Goal: Find specific page/section: Find specific page/section

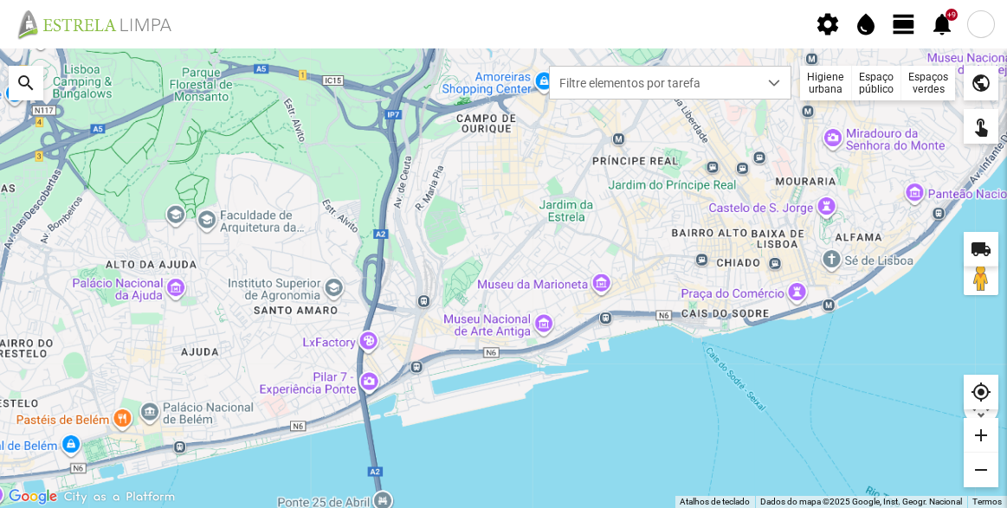
click at [710, 239] on div at bounding box center [503, 278] width 1007 height 460
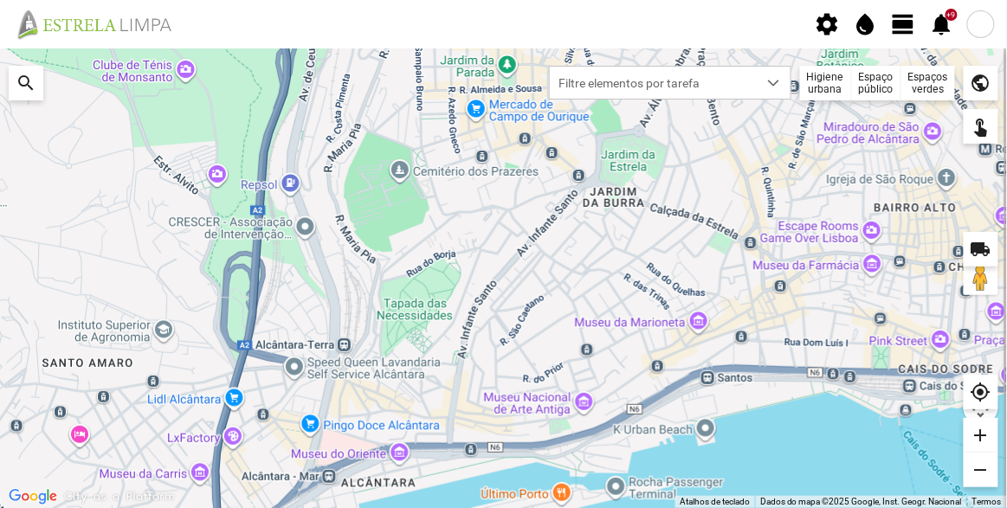
click at [924, 75] on div "Espaços verdes" at bounding box center [929, 83] width 54 height 35
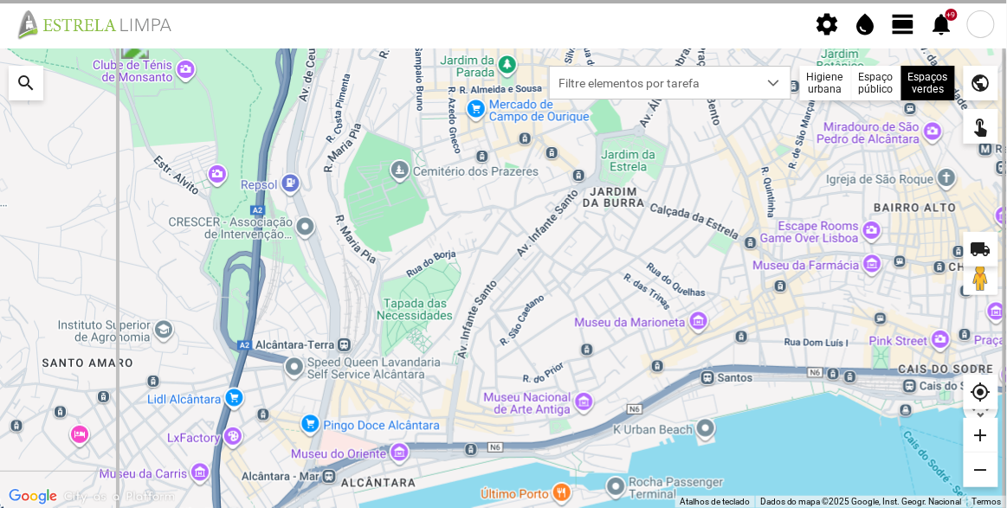
click at [894, 112] on div at bounding box center [503, 278] width 1007 height 460
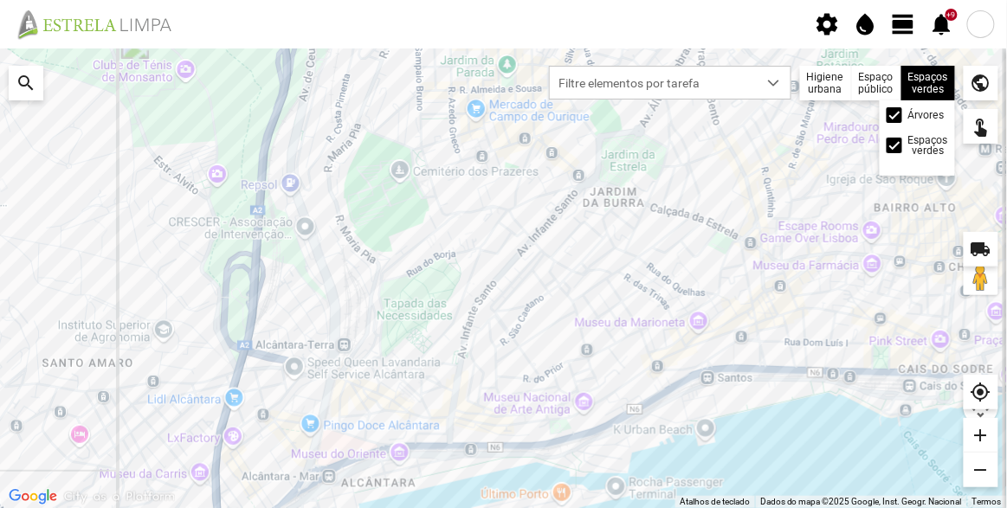
click at [917, 87] on div "Espaços verdes Árvores Espaços verdes" at bounding box center [929, 83] width 54 height 35
click at [895, 118] on div at bounding box center [895, 115] width 16 height 16
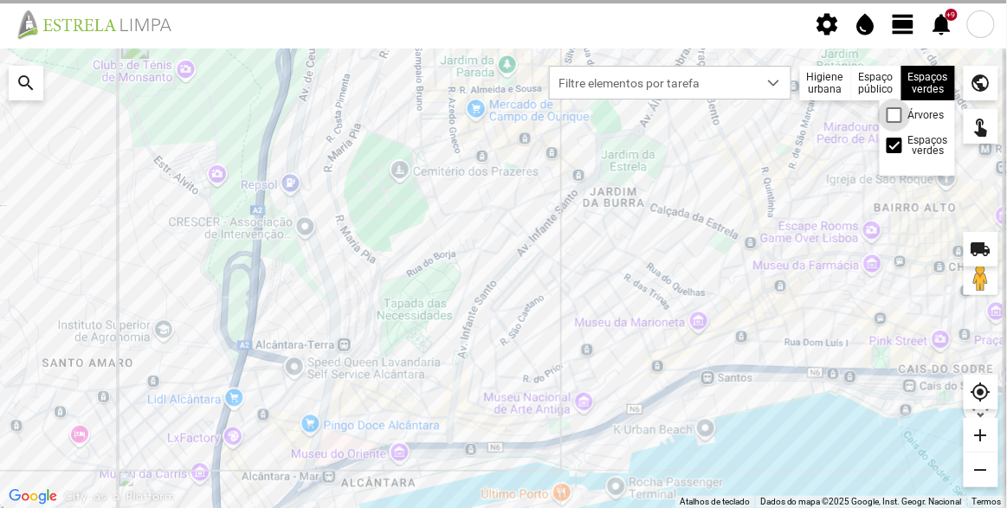
scroll to position [8, 9]
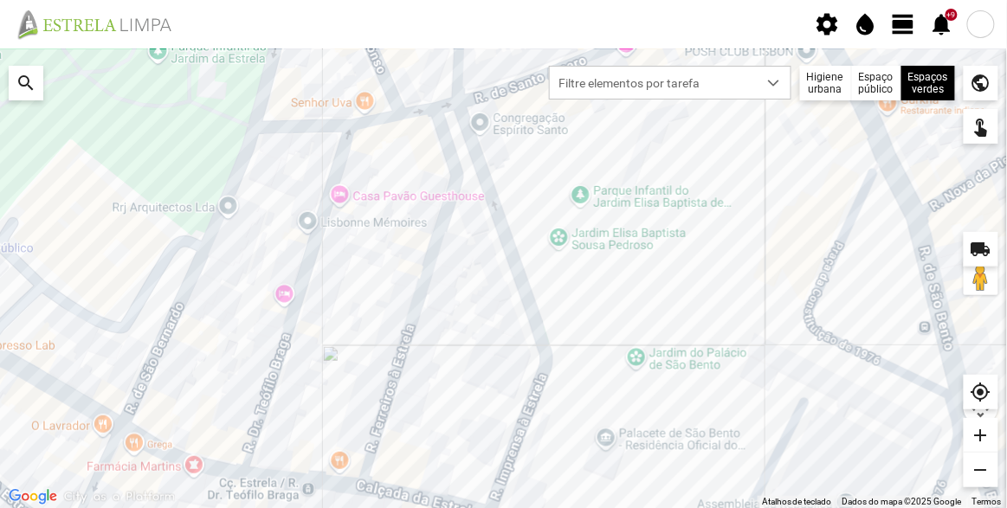
drag, startPoint x: 619, startPoint y: 222, endPoint x: 616, endPoint y: 286, distance: 64.2
click at [616, 286] on div at bounding box center [503, 278] width 1007 height 460
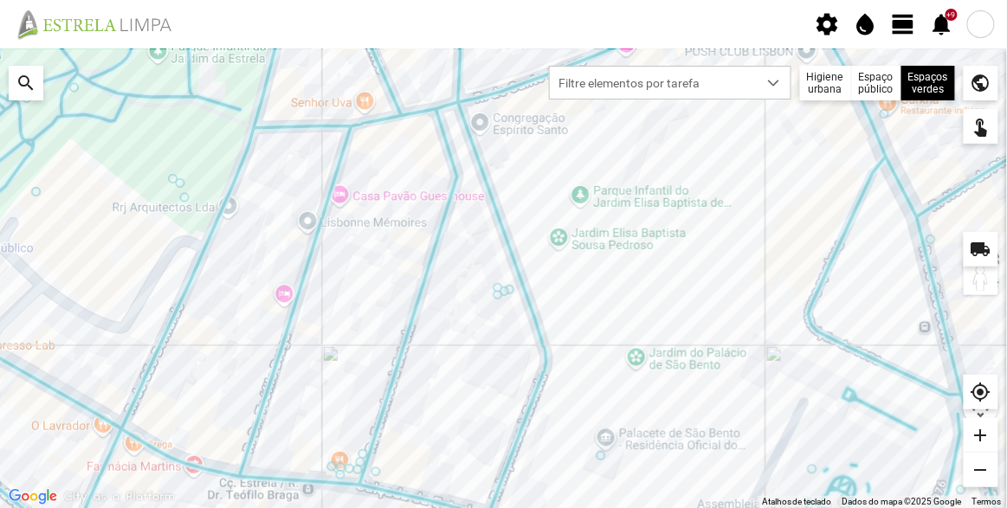
click at [981, 282] on button "Arraste o Pegman para o mapa para abrir o Street View" at bounding box center [981, 278] width 35 height 35
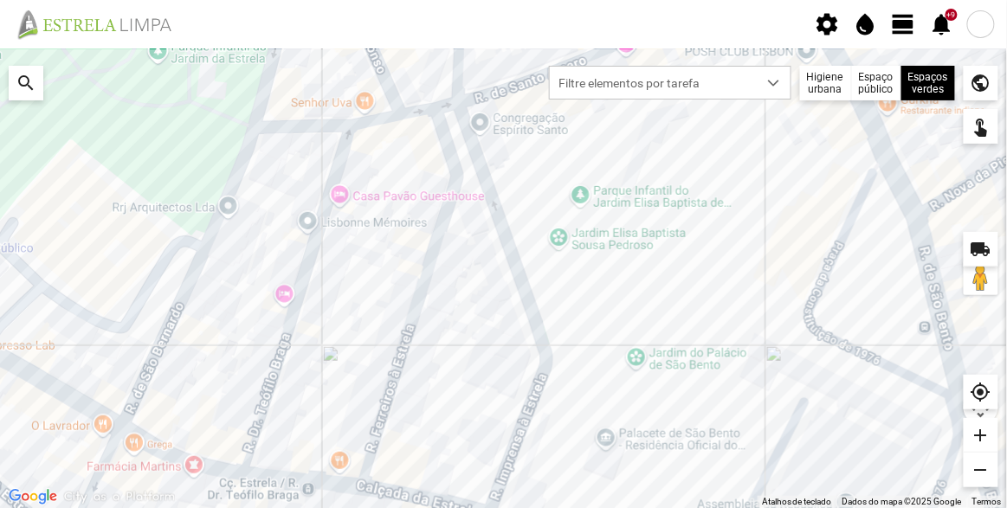
click at [993, 83] on div "public" at bounding box center [981, 83] width 35 height 35
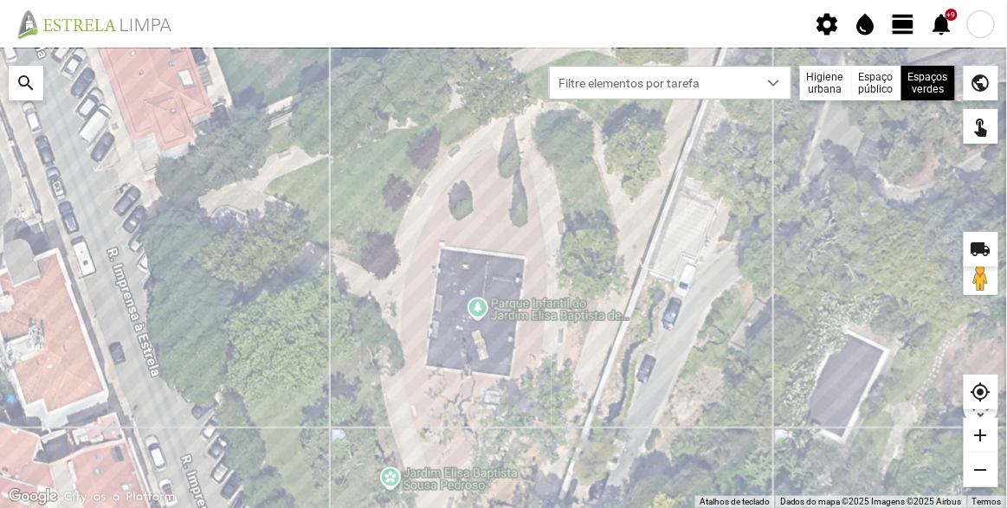
drag, startPoint x: 467, startPoint y: 148, endPoint x: 469, endPoint y: 257, distance: 109.2
click at [470, 256] on div "A carregar..." at bounding box center [503, 278] width 1007 height 460
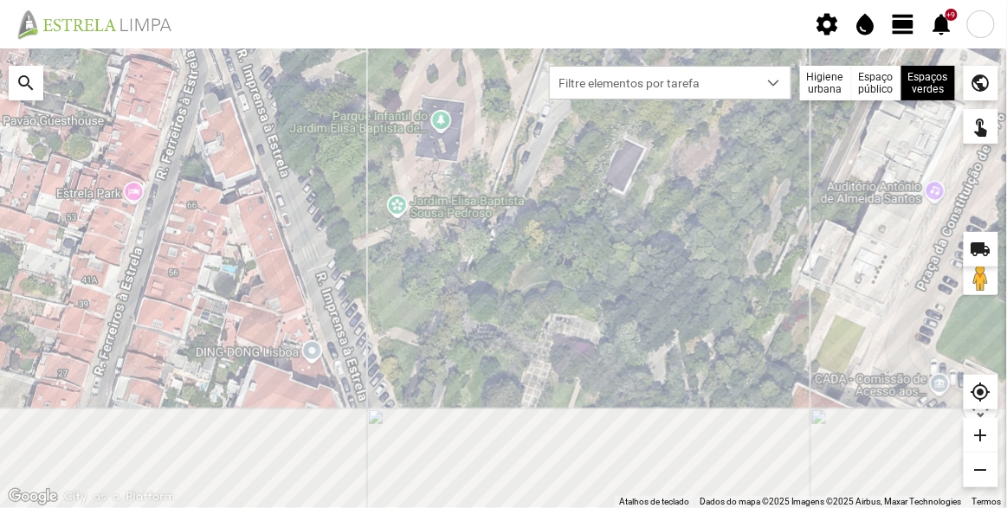
drag, startPoint x: 445, startPoint y: 266, endPoint x: 426, endPoint y: 146, distance: 121.0
click at [426, 146] on div "A carregar..." at bounding box center [503, 278] width 1007 height 460
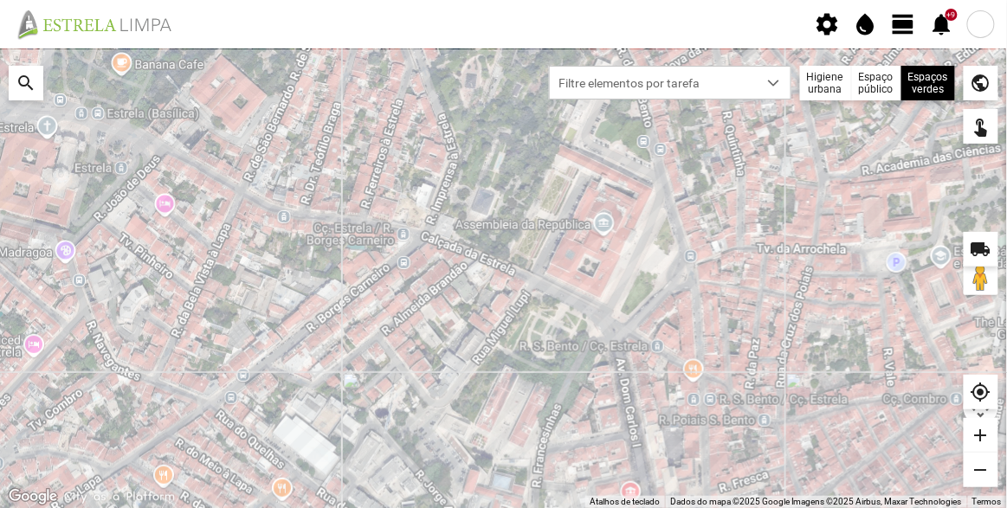
drag, startPoint x: 604, startPoint y: 327, endPoint x: 548, endPoint y: 196, distance: 143.2
click at [548, 196] on div "A carregar..." at bounding box center [503, 278] width 1007 height 460
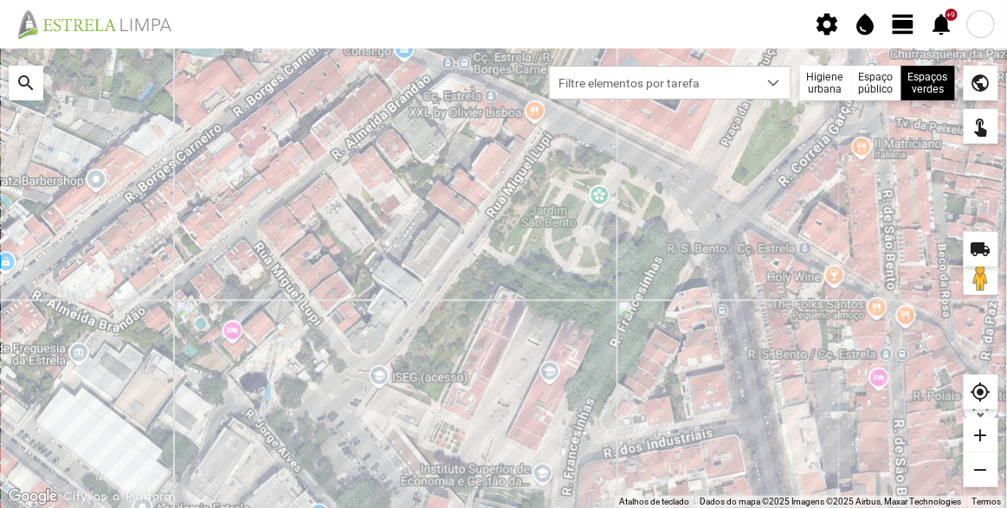
drag, startPoint x: 689, startPoint y: 172, endPoint x: 592, endPoint y: 398, distance: 246.0
click at [592, 398] on div "A carregar..." at bounding box center [503, 278] width 1007 height 460
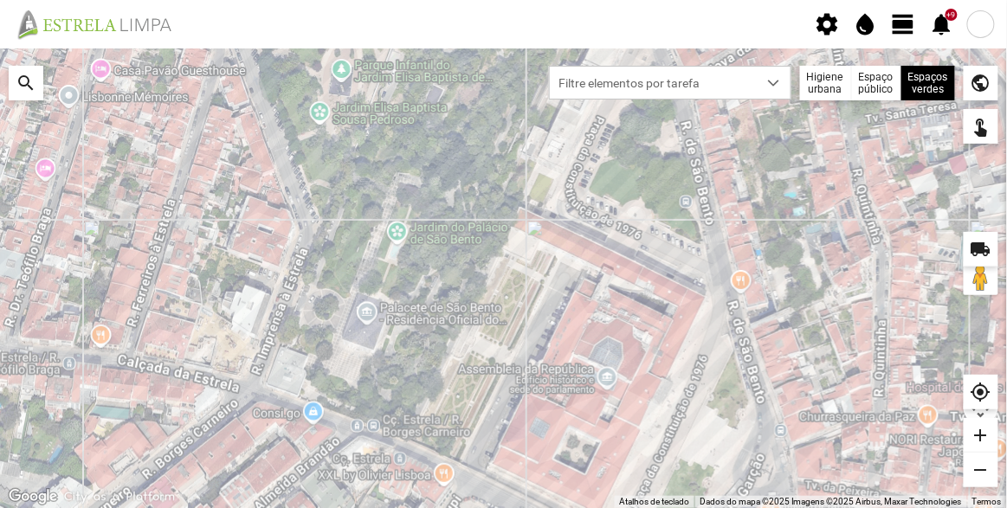
drag, startPoint x: 576, startPoint y: 275, endPoint x: 610, endPoint y: 395, distance: 124.2
click at [610, 395] on div "A carregar..." at bounding box center [503, 278] width 1007 height 460
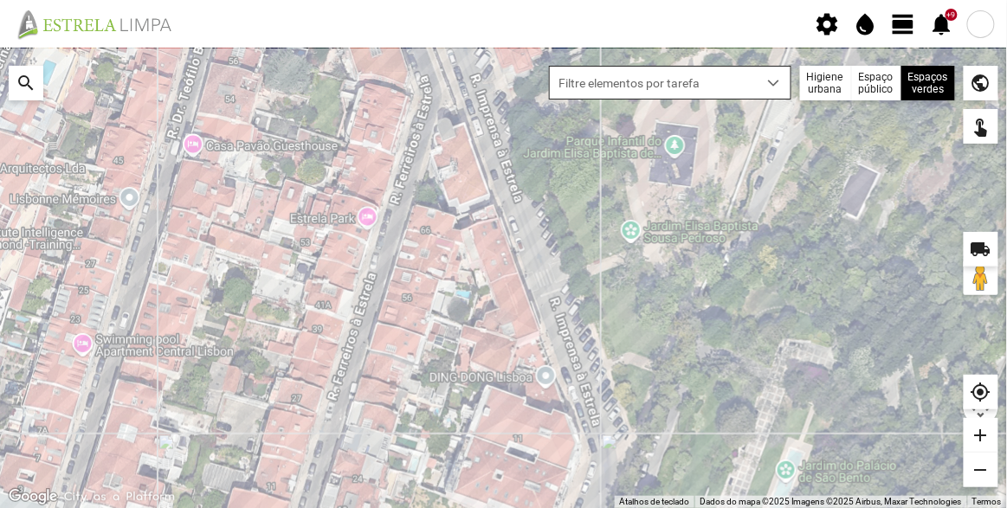
drag, startPoint x: 701, startPoint y: 377, endPoint x: 557, endPoint y: 96, distance: 315.3
click at [0, 48] on fbc-map "Para navegar no mapa com gestos de toque, toque duas vezes sem soltar no mapa e…" at bounding box center [0, 48] width 0 height 0
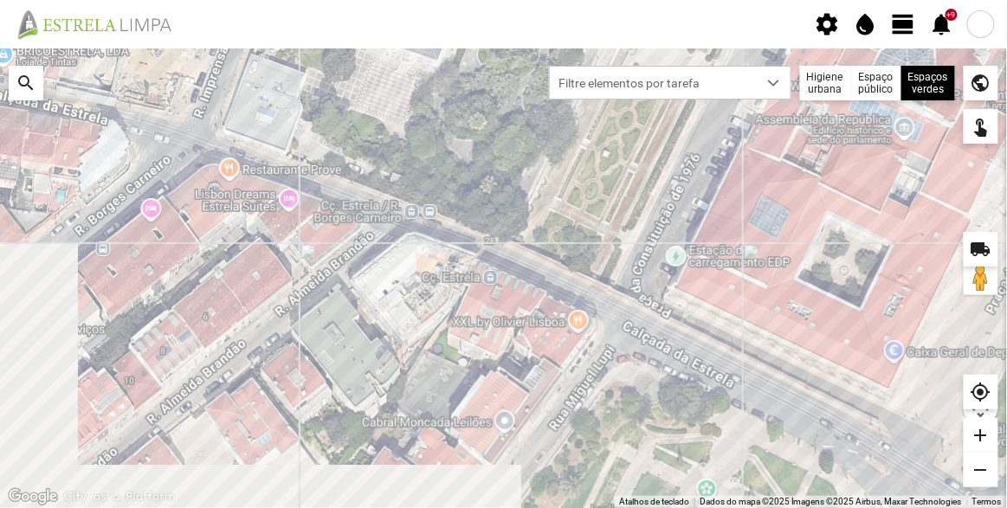
drag, startPoint x: 662, startPoint y: 372, endPoint x: 588, endPoint y: 157, distance: 227.0
click at [564, 121] on div "A carregar..." at bounding box center [503, 278] width 1007 height 460
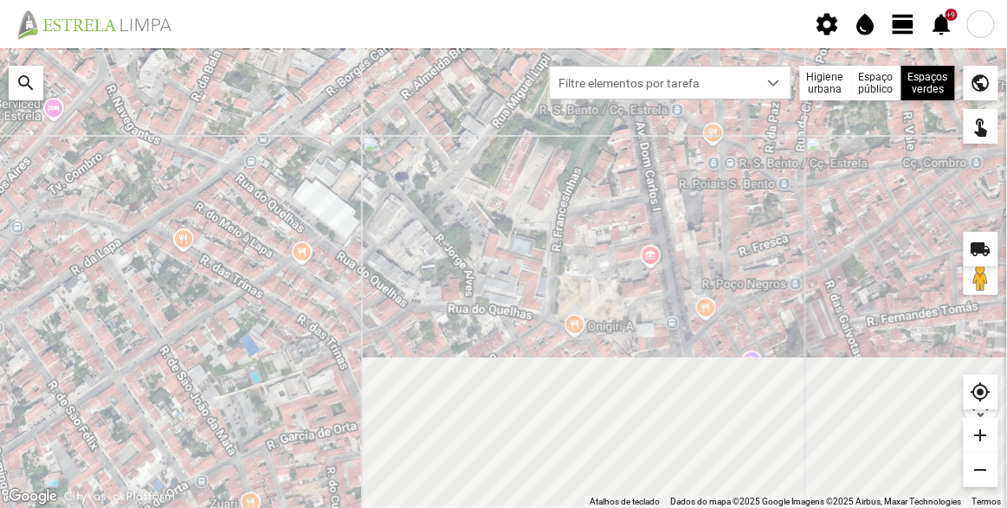
drag, startPoint x: 718, startPoint y: 379, endPoint x: 657, endPoint y: 184, distance: 204.1
click at [657, 184] on div "A carregar..." at bounding box center [503, 278] width 1007 height 460
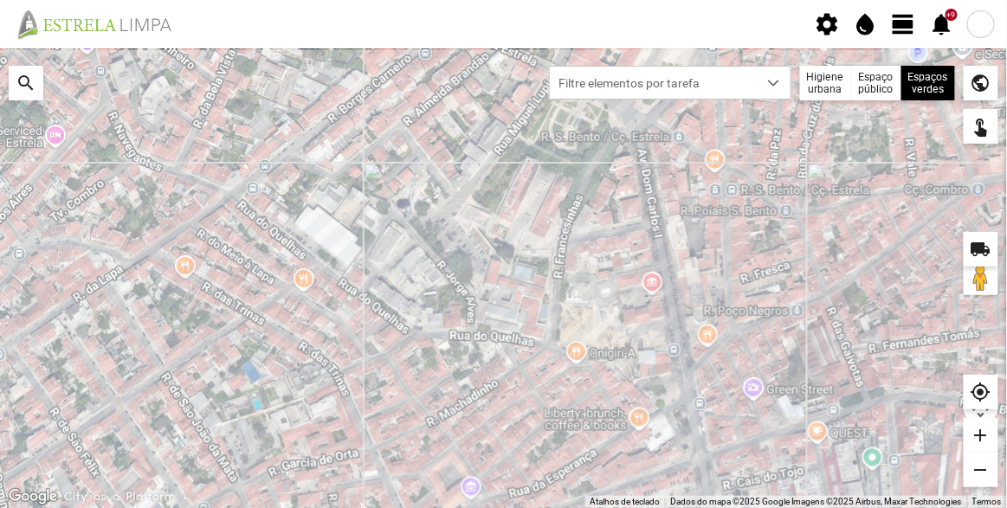
drag, startPoint x: 569, startPoint y: 234, endPoint x: 575, endPoint y: 292, distance: 58.3
click at [575, 292] on div "A carregar..." at bounding box center [503, 278] width 1007 height 460
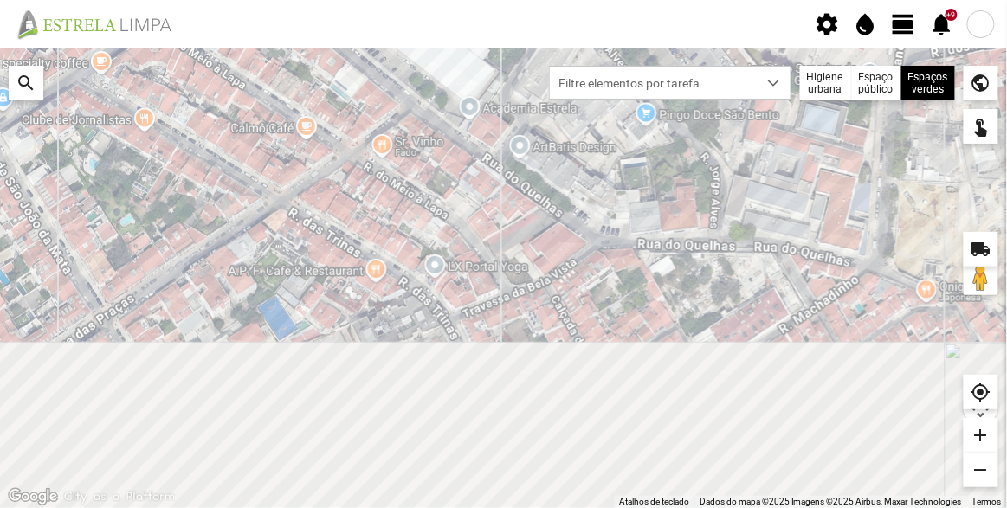
drag, startPoint x: 490, startPoint y: 398, endPoint x: 454, endPoint y: 190, distance: 211.9
click at [454, 191] on div "A carregar..." at bounding box center [503, 278] width 1007 height 460
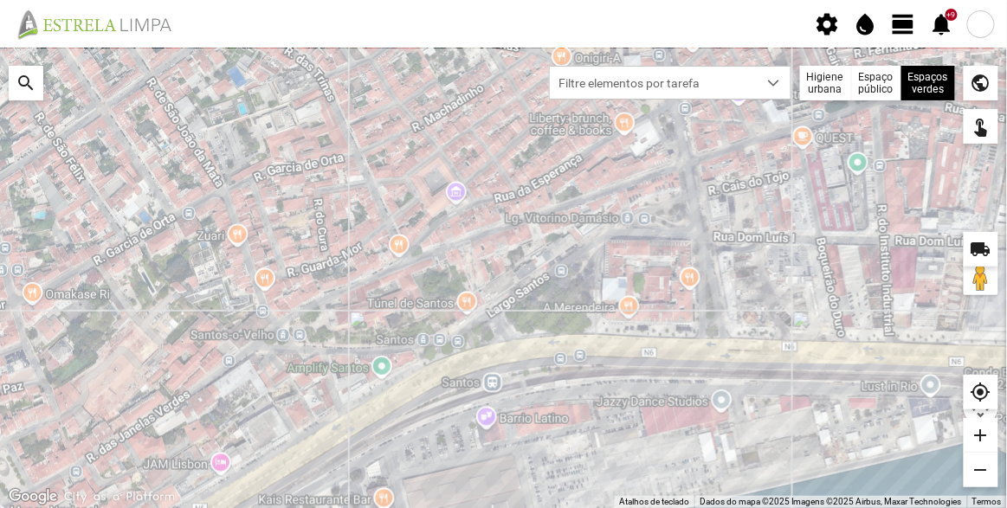
drag, startPoint x: 661, startPoint y: 367, endPoint x: 494, endPoint y: 184, distance: 247.6
click at [494, 184] on div "A carregar..." at bounding box center [503, 278] width 1007 height 460
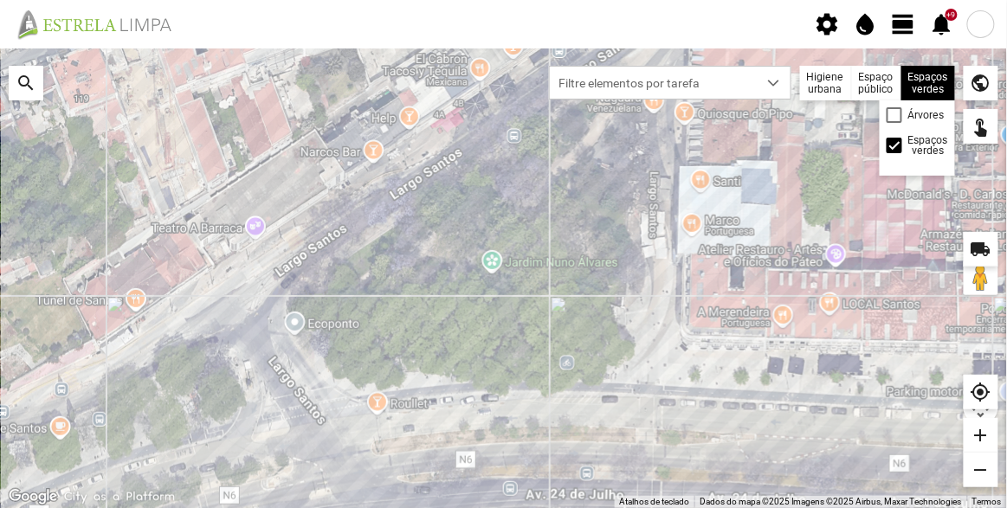
click at [922, 81] on div "Espaços verdes Árvores Espaços verdes" at bounding box center [929, 83] width 54 height 35
click at [824, 78] on div "Higiene urbana" at bounding box center [826, 83] width 52 height 35
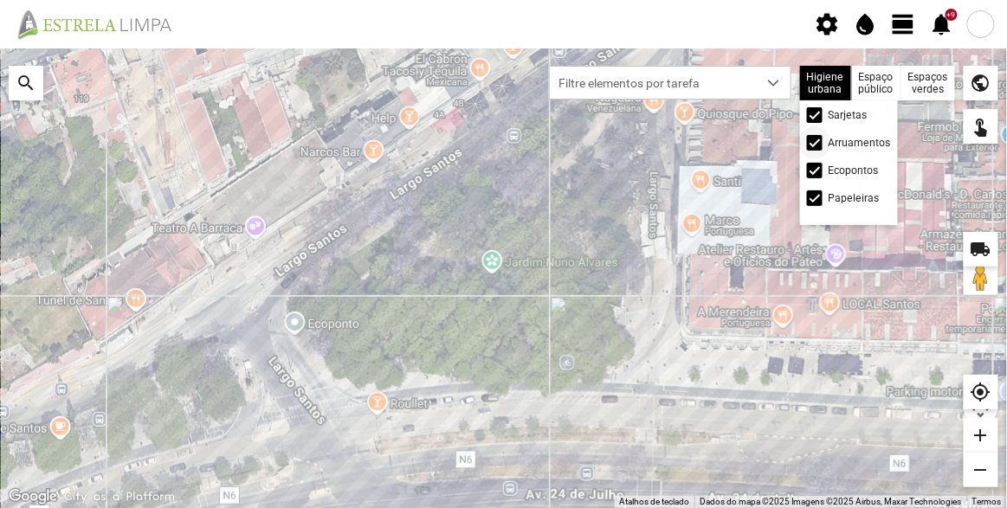
click at [818, 135] on div at bounding box center [815, 143] width 16 height 16
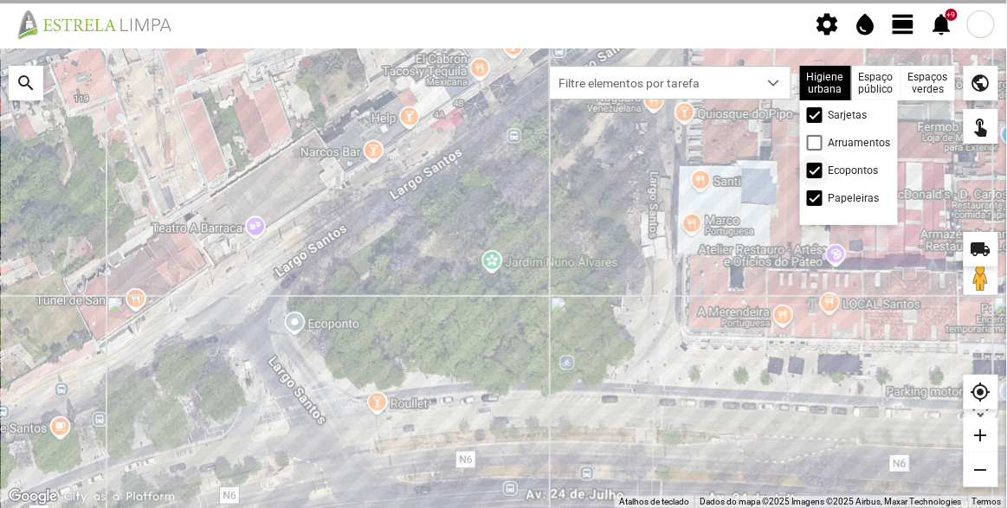
click at [822, 166] on div at bounding box center [815, 171] width 16 height 16
click at [813, 204] on div at bounding box center [815, 199] width 16 height 16
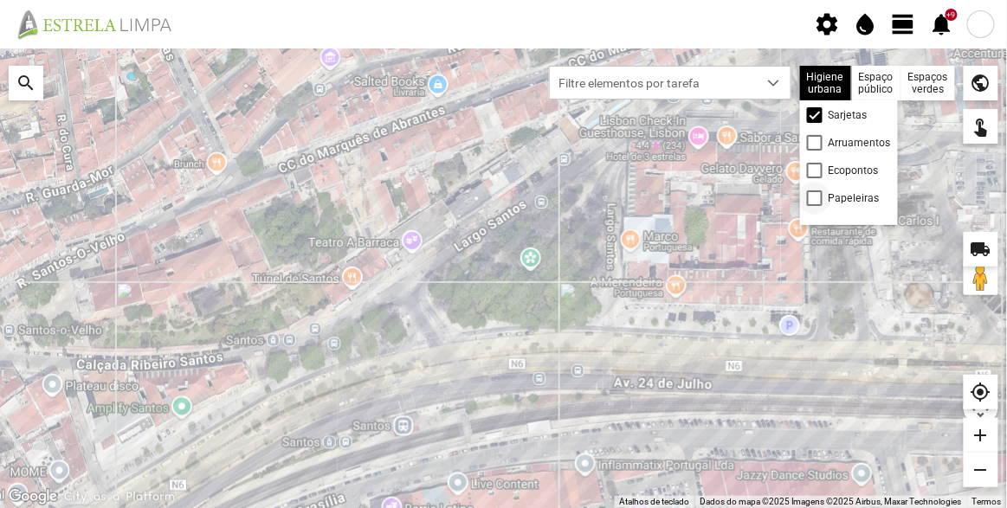
click at [817, 193] on div at bounding box center [815, 199] width 16 height 16
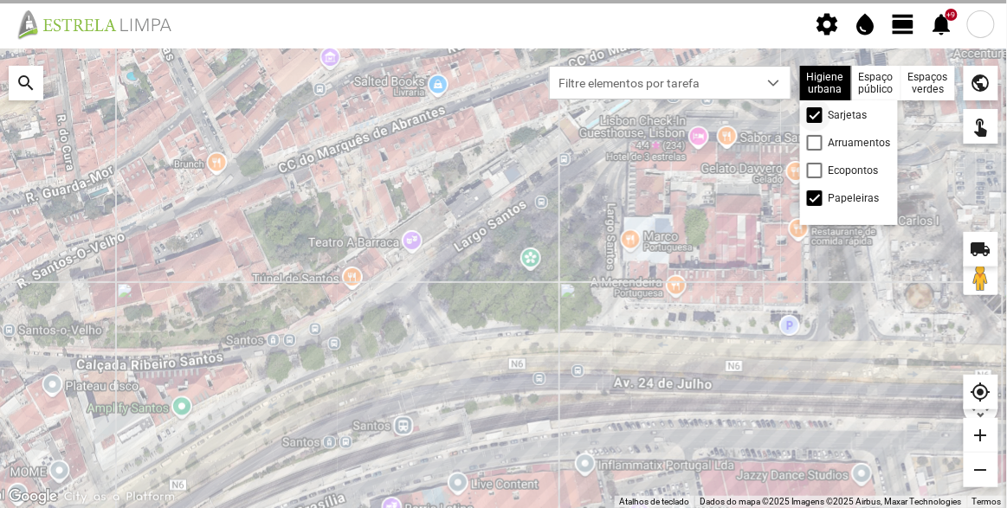
click at [817, 109] on div at bounding box center [815, 115] width 16 height 16
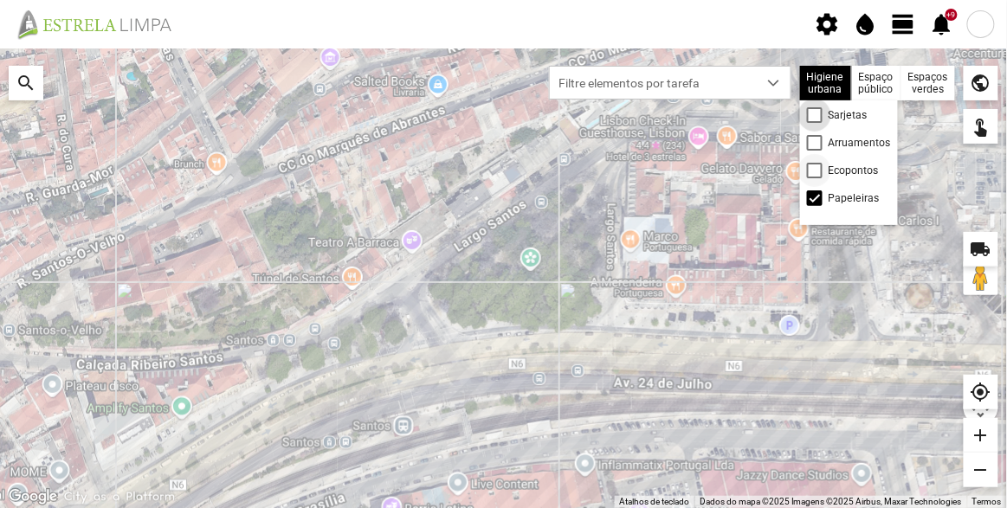
click at [811, 165] on div at bounding box center [815, 171] width 16 height 16
click at [813, 167] on div at bounding box center [815, 171] width 16 height 16
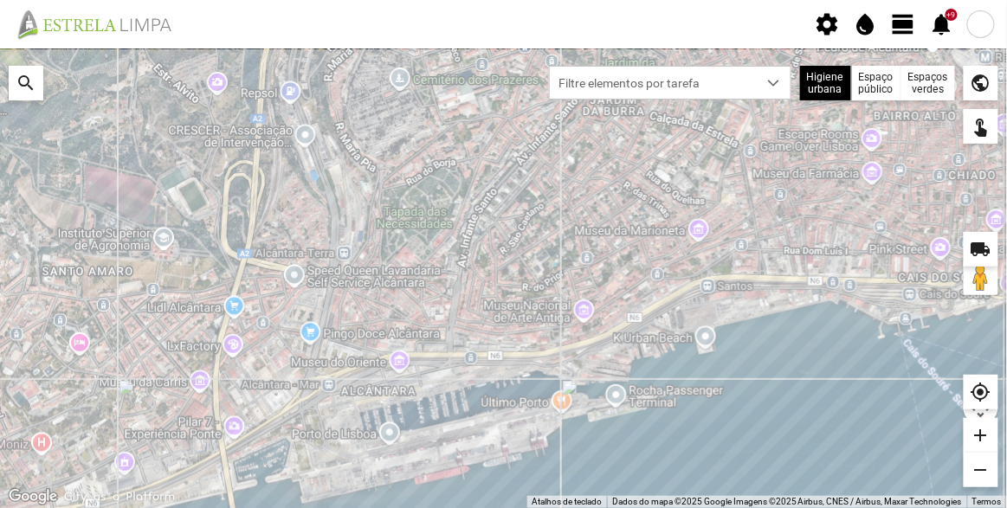
drag, startPoint x: 613, startPoint y: 159, endPoint x: 602, endPoint y: 227, distance: 68.5
click at [602, 227] on div "A carregar..." at bounding box center [503, 278] width 1007 height 460
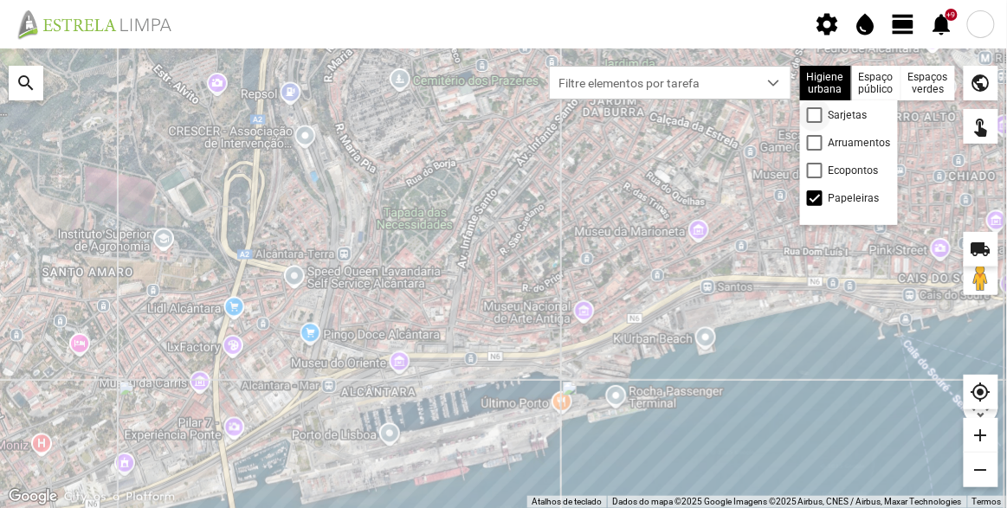
click at [819, 107] on div at bounding box center [815, 115] width 16 height 16
click at [815, 198] on span at bounding box center [815, 198] width 0 height 0
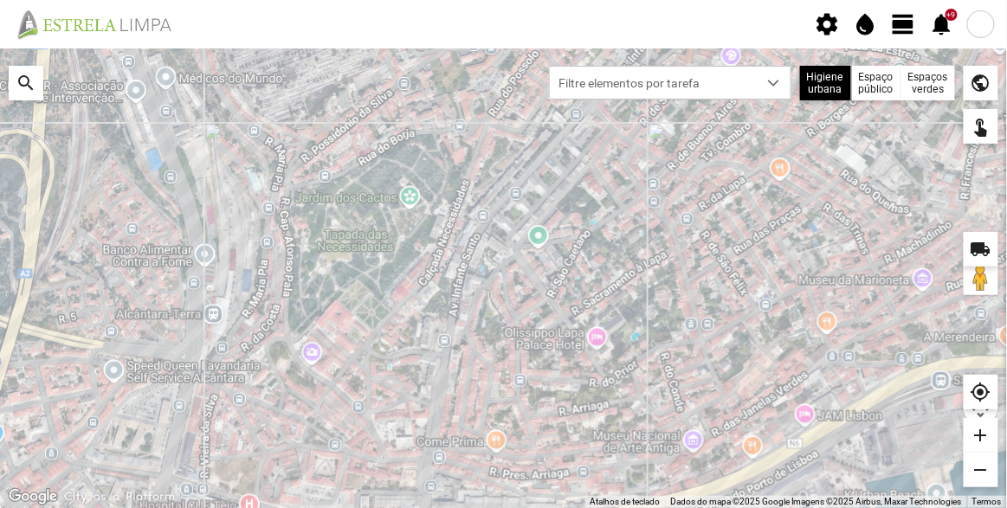
click at [929, 83] on div "Espaços verdes" at bounding box center [929, 83] width 54 height 35
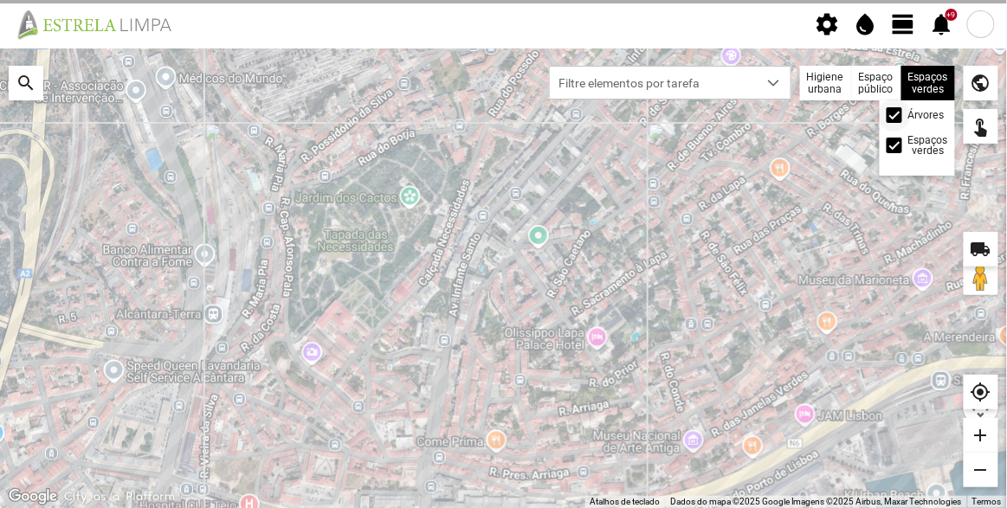
click at [896, 115] on div at bounding box center [895, 115] width 16 height 16
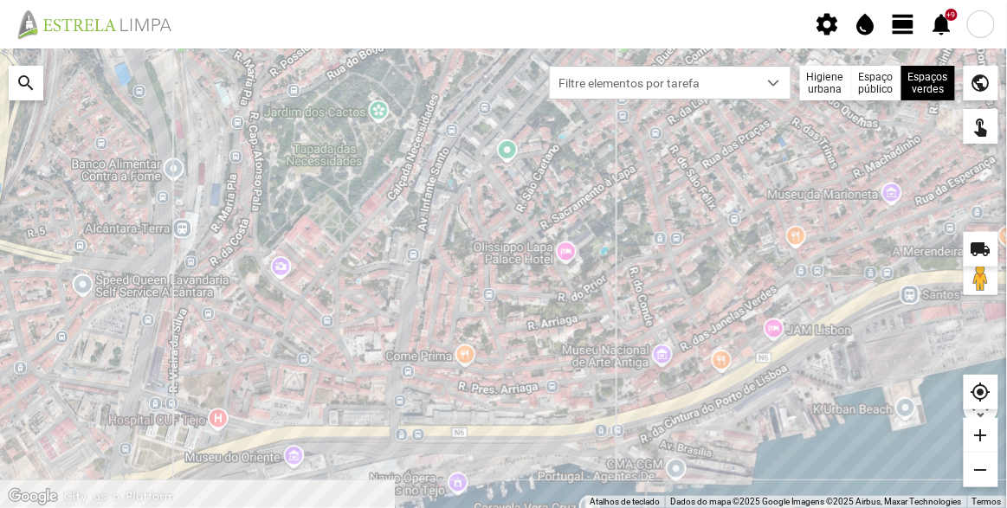
drag, startPoint x: 676, startPoint y: 342, endPoint x: 646, endPoint y: 294, distance: 57.2
click at [646, 294] on div "A carregar..." at bounding box center [503, 278] width 1007 height 460
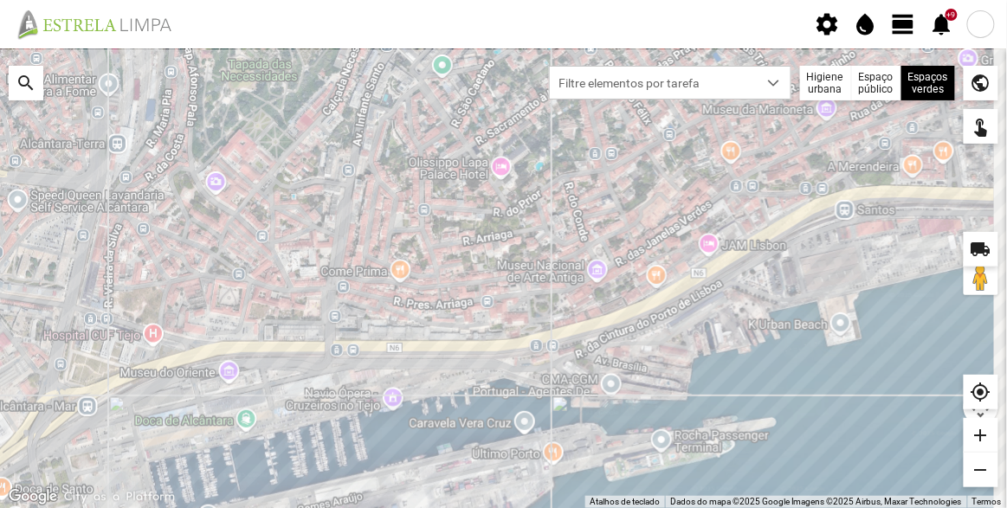
drag, startPoint x: 663, startPoint y: 294, endPoint x: 604, endPoint y: 223, distance: 92.2
click at [606, 223] on div "A carregar..." at bounding box center [503, 278] width 1007 height 460
